Goal: Task Accomplishment & Management: Use online tool/utility

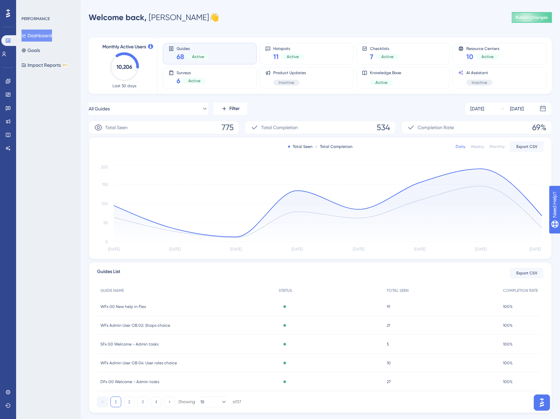
click at [70, 122] on div "PERFORMANCE Dashboard Goals Impact Reports BETA" at bounding box center [48, 209] width 64 height 419
click at [59, 149] on div "PERFORMANCE Dashboard Goals Impact Reports BETA" at bounding box center [48, 209] width 64 height 419
click at [6, 55] on icon at bounding box center [3, 53] width 5 height 5
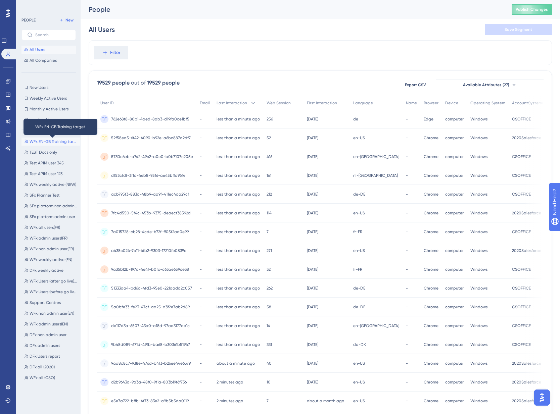
click at [44, 140] on span "WFx EN-GB Training target" at bounding box center [54, 141] width 48 height 5
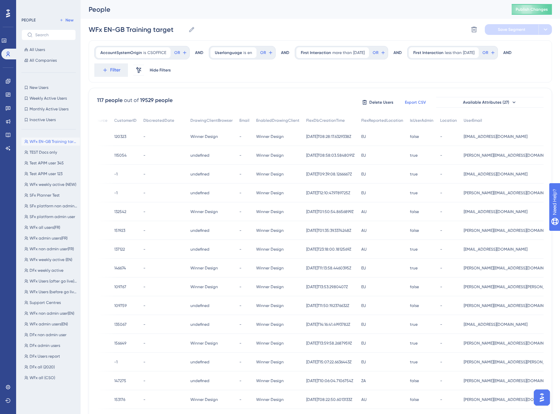
click at [412, 103] on span "Export CSV" at bounding box center [415, 102] width 21 height 5
click at [316, 86] on div "AccountSystemOrigin is CSOFFICE CSOFFICE Remove OR AND Userlanguage is en en Re…" at bounding box center [320, 286] width 463 height 493
click at [40, 227] on span "WFx all users(FR)" at bounding box center [45, 227] width 31 height 5
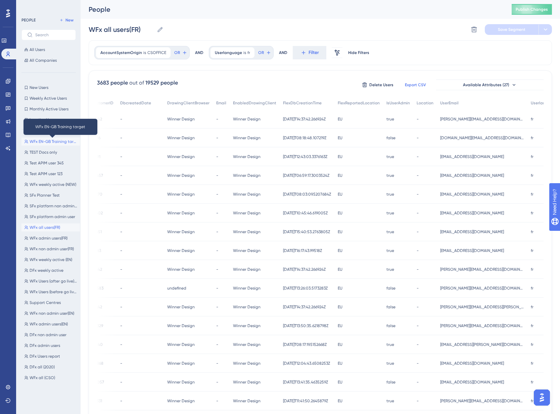
click at [53, 140] on span "WFx EN-GB Training target" at bounding box center [54, 141] width 48 height 5
type input "WFx EN-GB Training target"
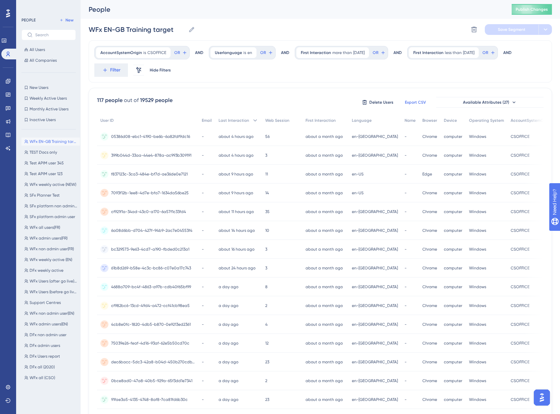
click at [441, 25] on div "WFx EN-GB Training target WFx EN-GB Training target Delete Segment Save Segment" at bounding box center [320, 29] width 463 height 21
